Goal: Task Accomplishment & Management: Manage account settings

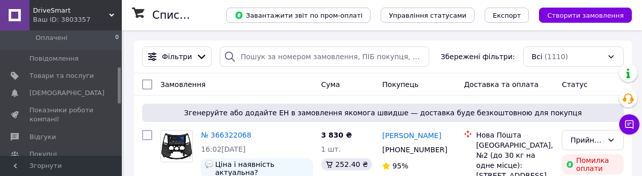
scroll to position [158, 0]
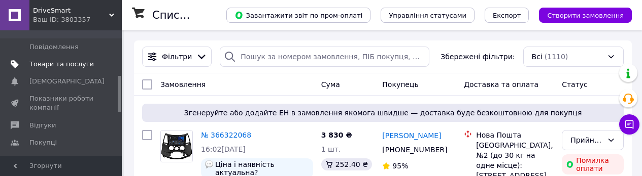
click at [51, 63] on span "Товари та послуги" at bounding box center [61, 64] width 64 height 9
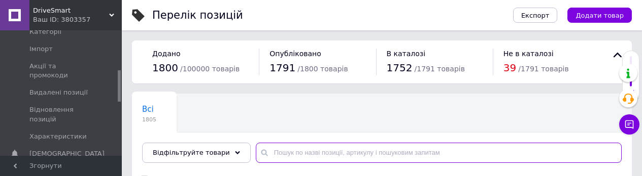
click at [291, 155] on input "text" at bounding box center [439, 153] width 366 height 20
paste input "MT-779"
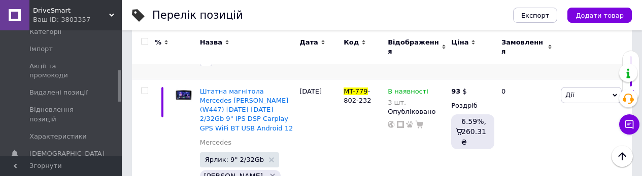
scroll to position [575, 0]
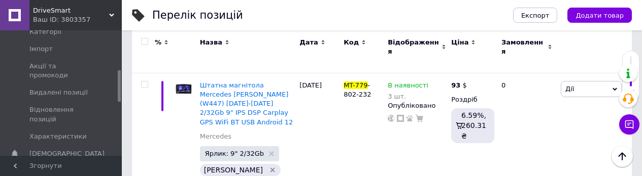
type input "MT-779"
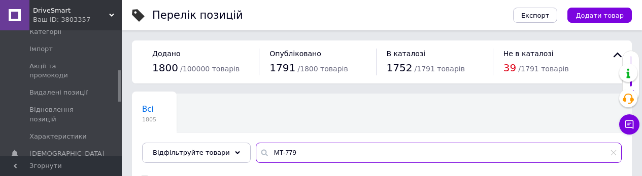
drag, startPoint x: 301, startPoint y: 154, endPoint x: 257, endPoint y: 153, distance: 44.1
click at [257, 153] on div "MT-779" at bounding box center [439, 153] width 366 height 20
paste input "1632"
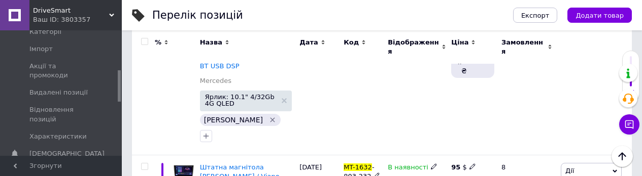
scroll to position [737, 0]
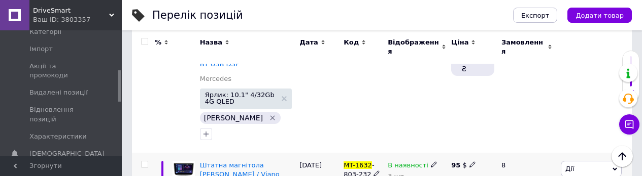
type input "MT-1632"
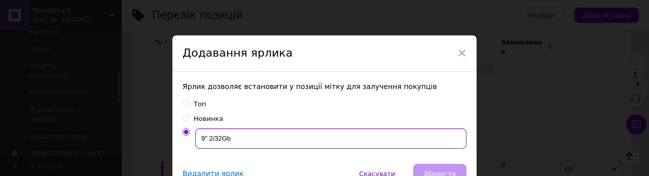
click at [203, 138] on input "9" 2/32Gb" at bounding box center [330, 139] width 271 height 20
type input "10.1" 2/32Gb"
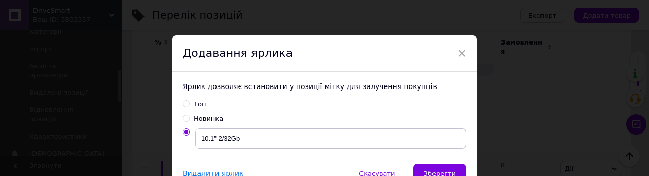
drag, startPoint x: 436, startPoint y: 173, endPoint x: 429, endPoint y: 172, distance: 7.6
click at [436, 173] on span "Зберегти" at bounding box center [440, 174] width 32 height 8
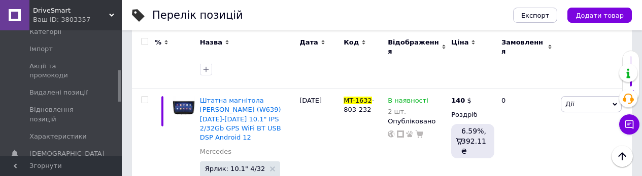
scroll to position [0, 0]
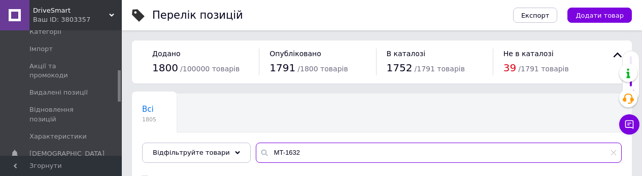
drag, startPoint x: 297, startPoint y: 154, endPoint x: 264, endPoint y: 155, distance: 33.5
click at [264, 155] on input "MT-1632" at bounding box center [439, 153] width 366 height 20
paste input "706"
drag, startPoint x: 299, startPoint y: 151, endPoint x: 266, endPoint y: 152, distance: 32.5
click at [266, 152] on input "MT-1706" at bounding box center [439, 153] width 366 height 20
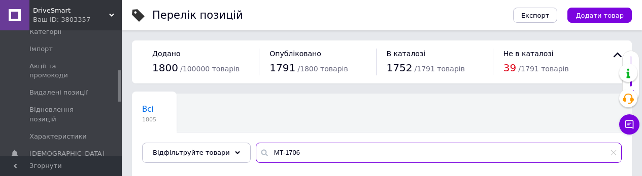
paste input "BENZ Sprinter 20"
type input "BENZ Sprinter 2006"
drag, startPoint x: 329, startPoint y: 152, endPoint x: 254, endPoint y: 153, distance: 74.6
click at [256, 153] on div "BENZ Sprinter 2006" at bounding box center [439, 153] width 366 height 20
